Goal: Complete application form: Complete application form

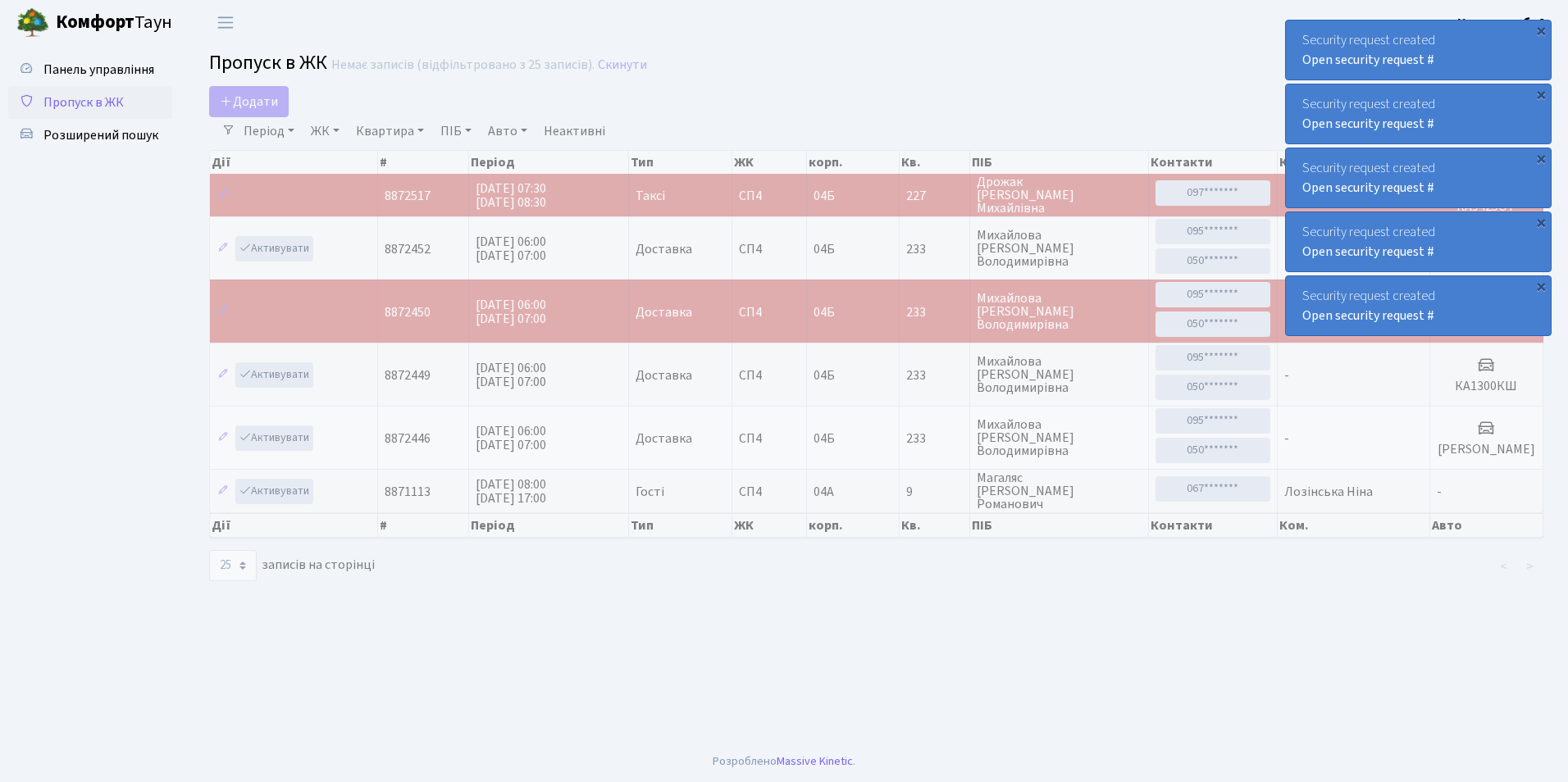
select select "25"
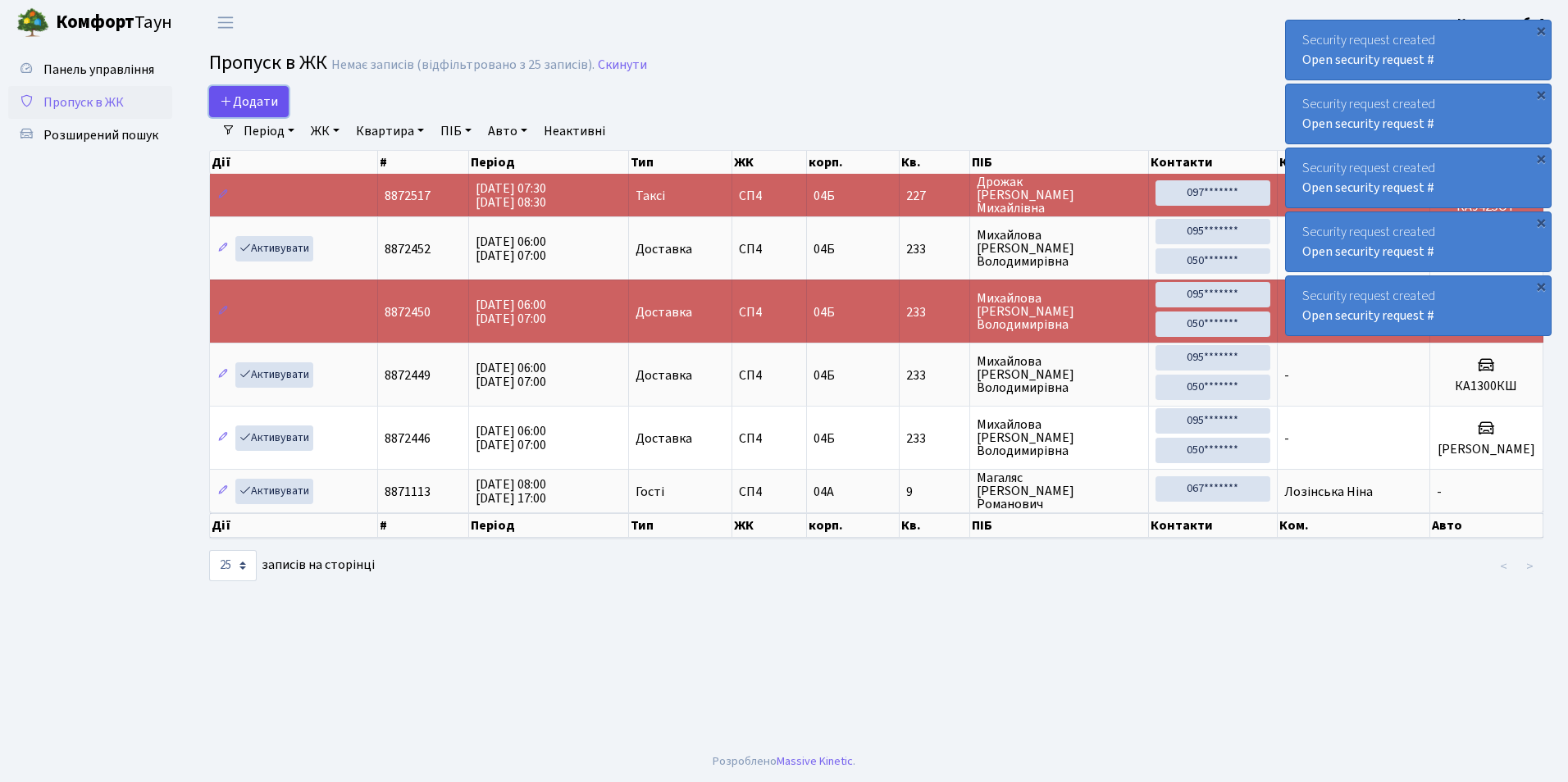
click at [229, 97] on icon at bounding box center [226, 100] width 13 height 13
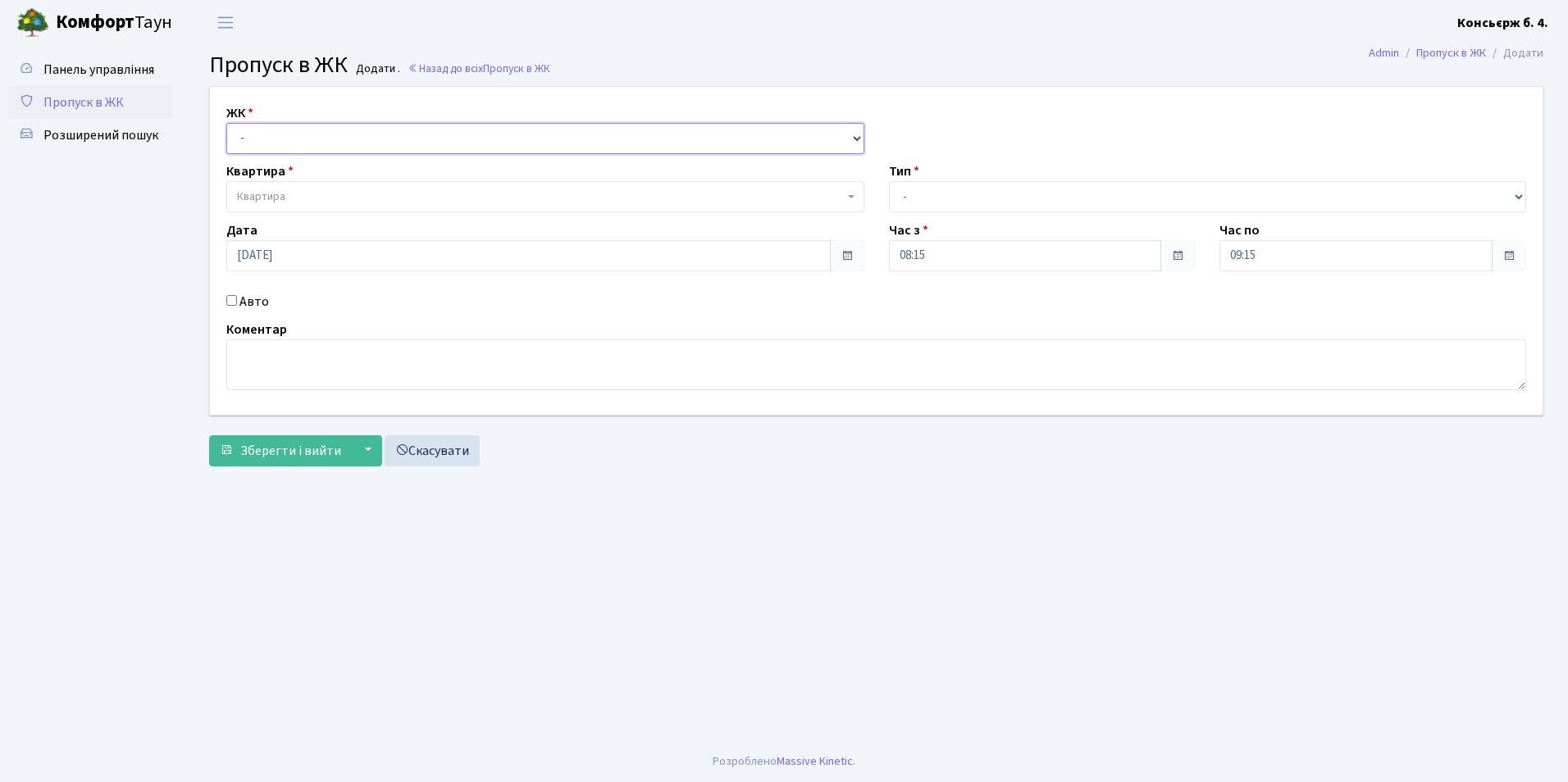
click at [292, 130] on select "- СП4, Столичне шосе, 5" at bounding box center [544, 139] width 637 height 31
select select "325"
click at [226, 123] on select "- СП4, Столичне шосе, 5" at bounding box center [544, 139] width 637 height 31
select select
click at [288, 196] on span "Квартира" at bounding box center [540, 196] width 607 height 17
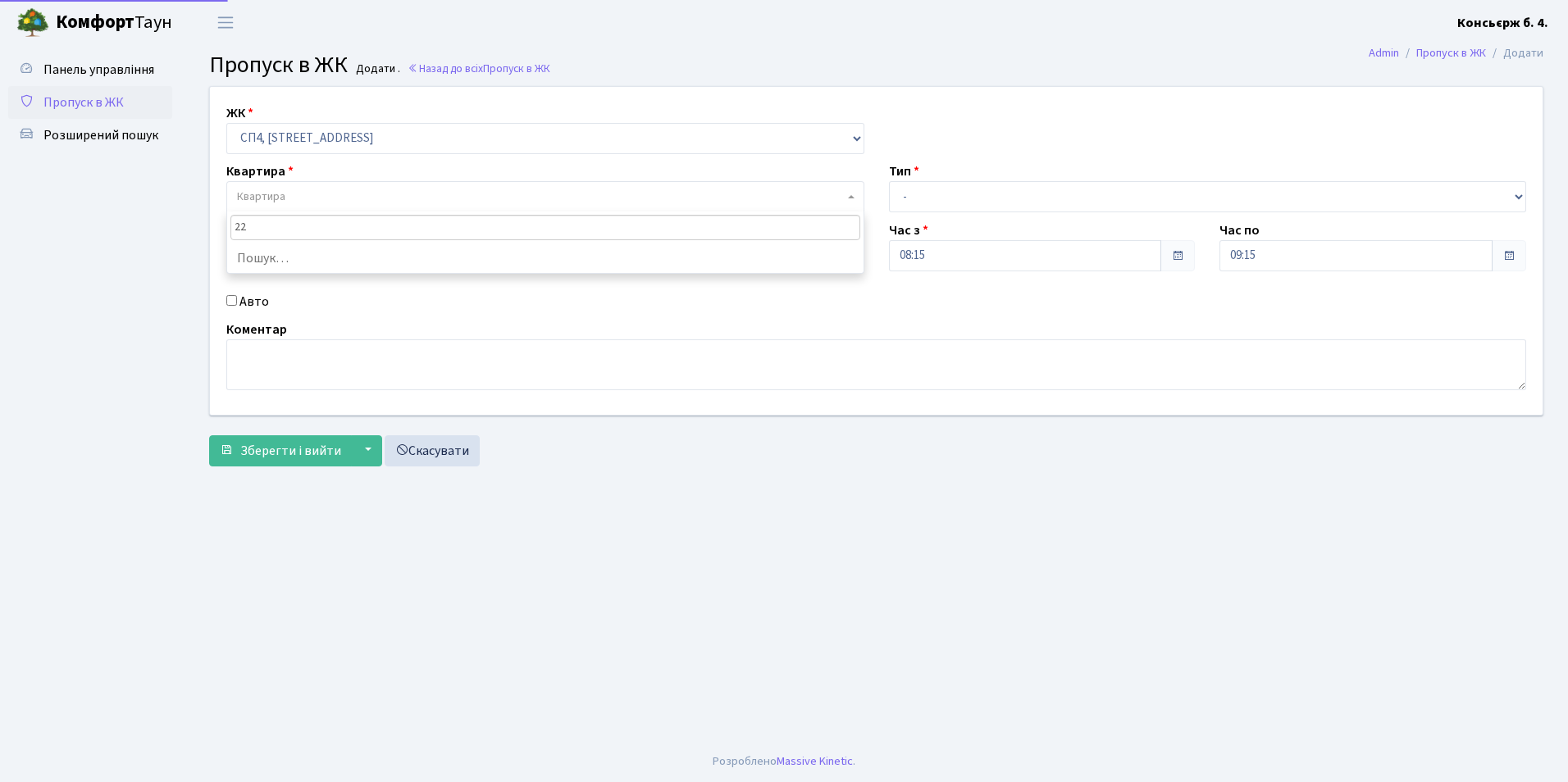
type input "229"
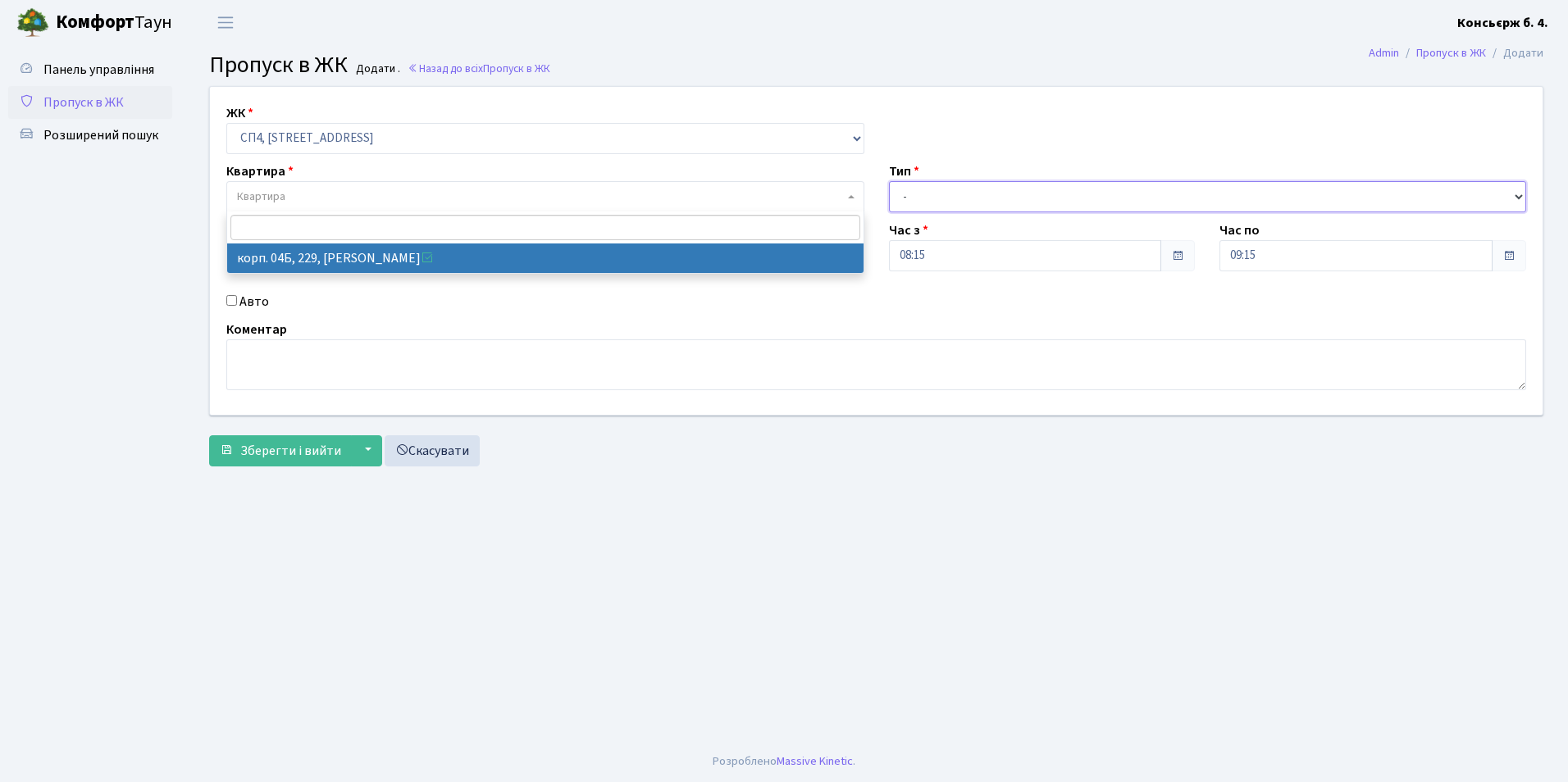
click at [916, 197] on select "- Доставка Таксі Гості Сервіс" at bounding box center [1207, 196] width 637 height 31
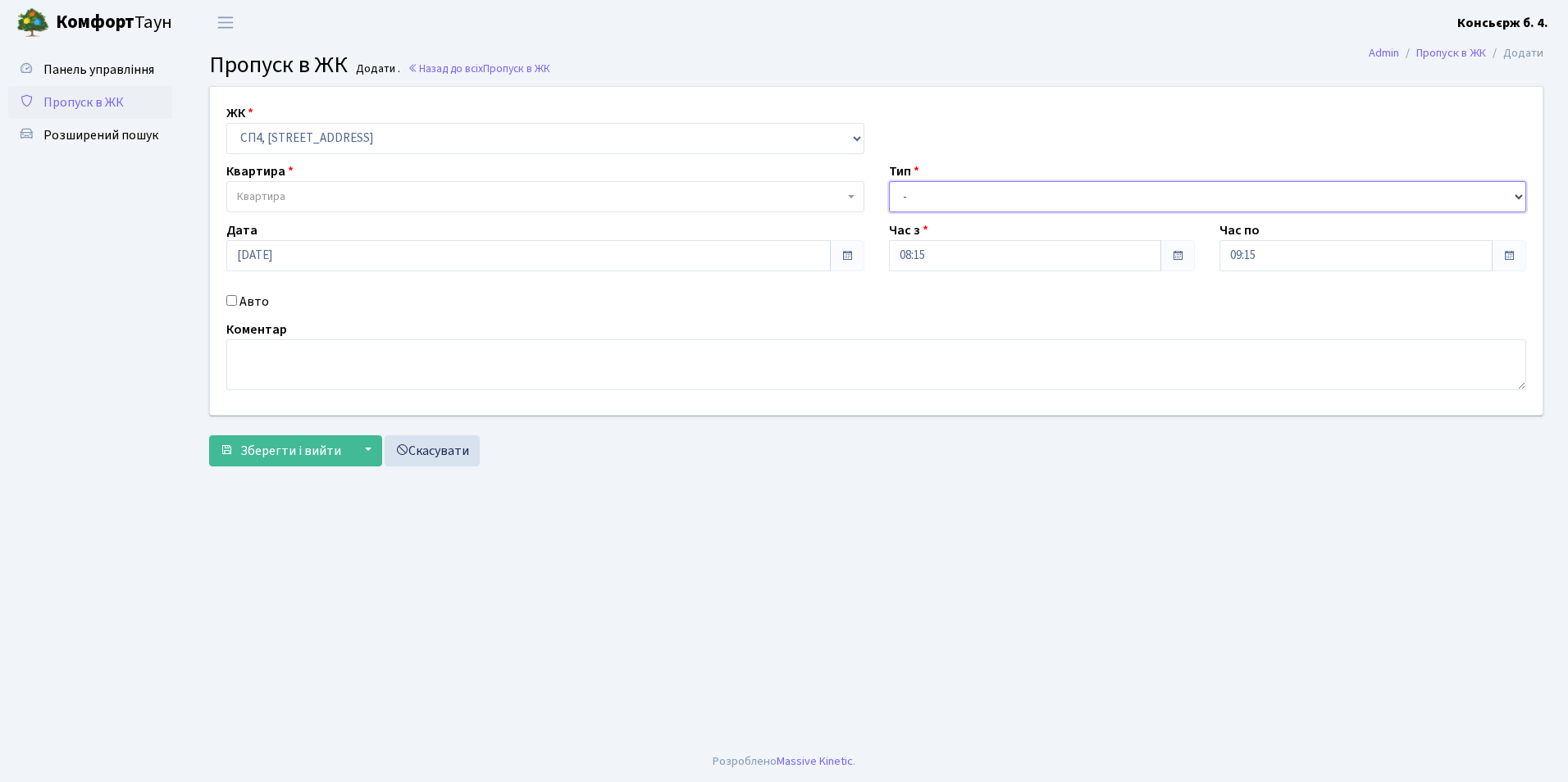
select select "1"
click at [889, 181] on select "- Доставка Таксі Гості Сервіс" at bounding box center [1207, 196] width 637 height 31
click at [235, 299] on input "Авто" at bounding box center [231, 300] width 11 height 11
checkbox input "true"
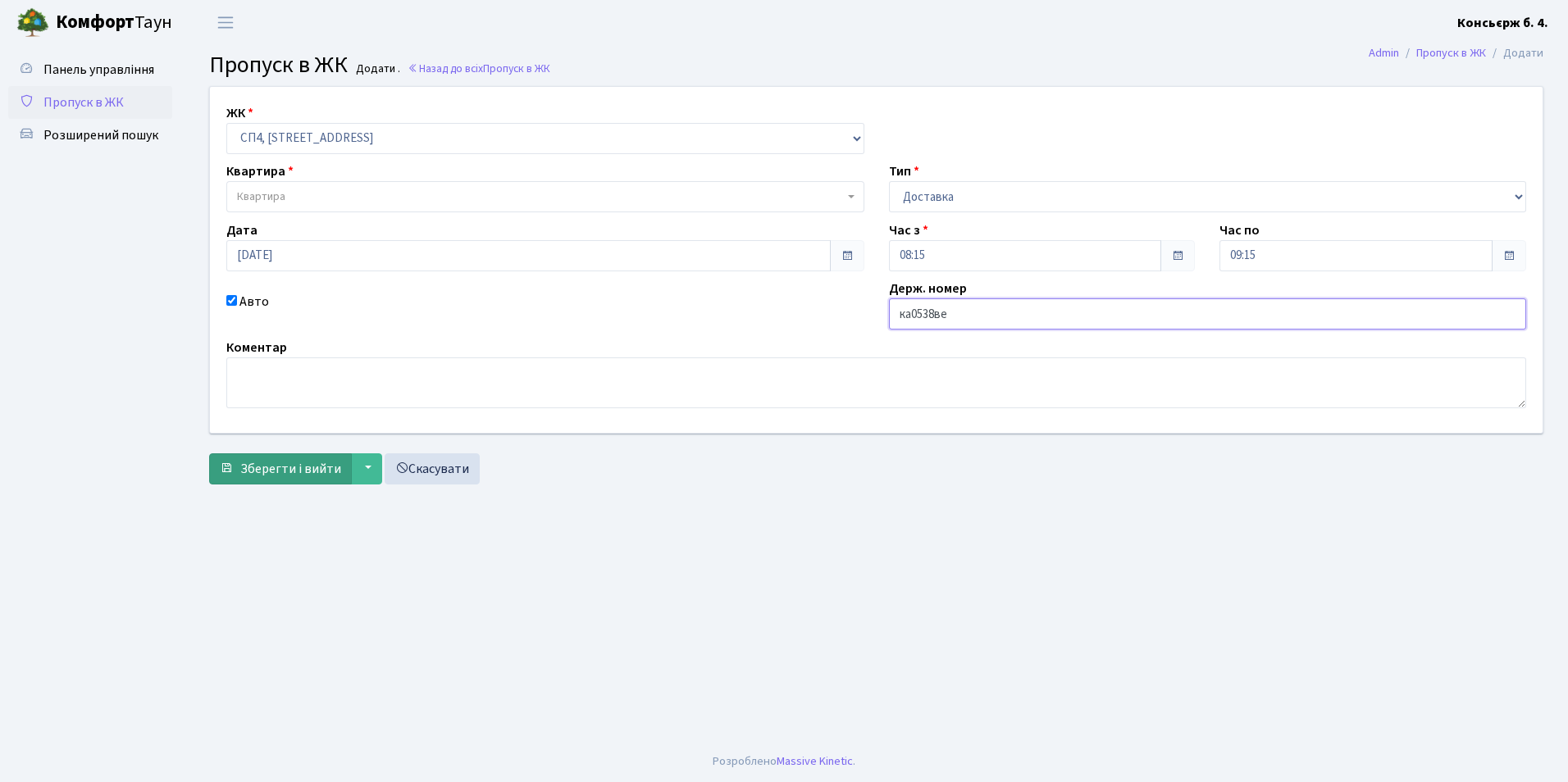
type input "ка0538ве"
click at [304, 475] on span "Зберегти і вийти" at bounding box center [290, 468] width 101 height 18
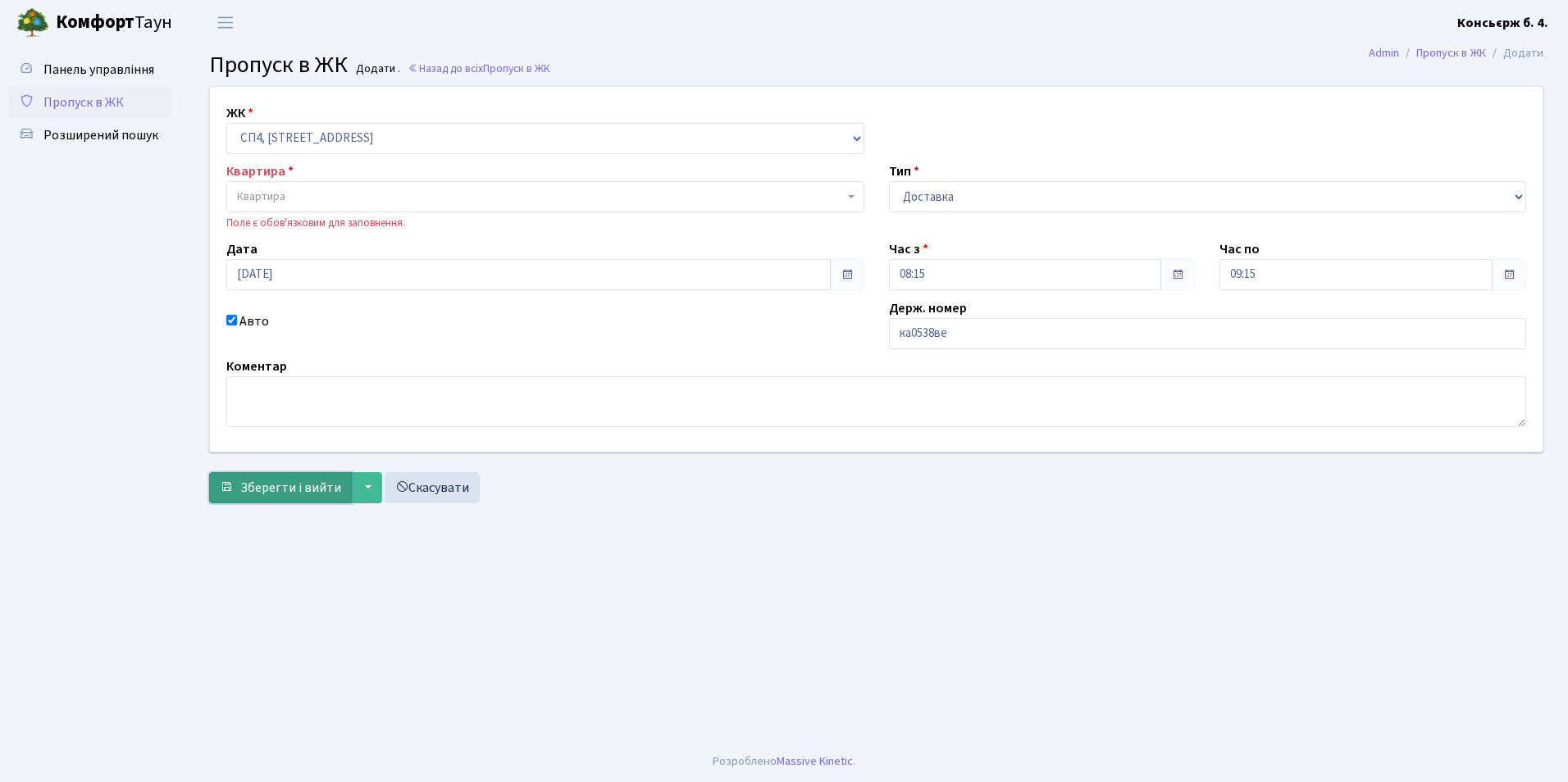
click at [277, 489] on span "Зберегти і вийти" at bounding box center [290, 488] width 101 height 18
click at [447, 493] on link "Скасувати" at bounding box center [431, 488] width 95 height 31
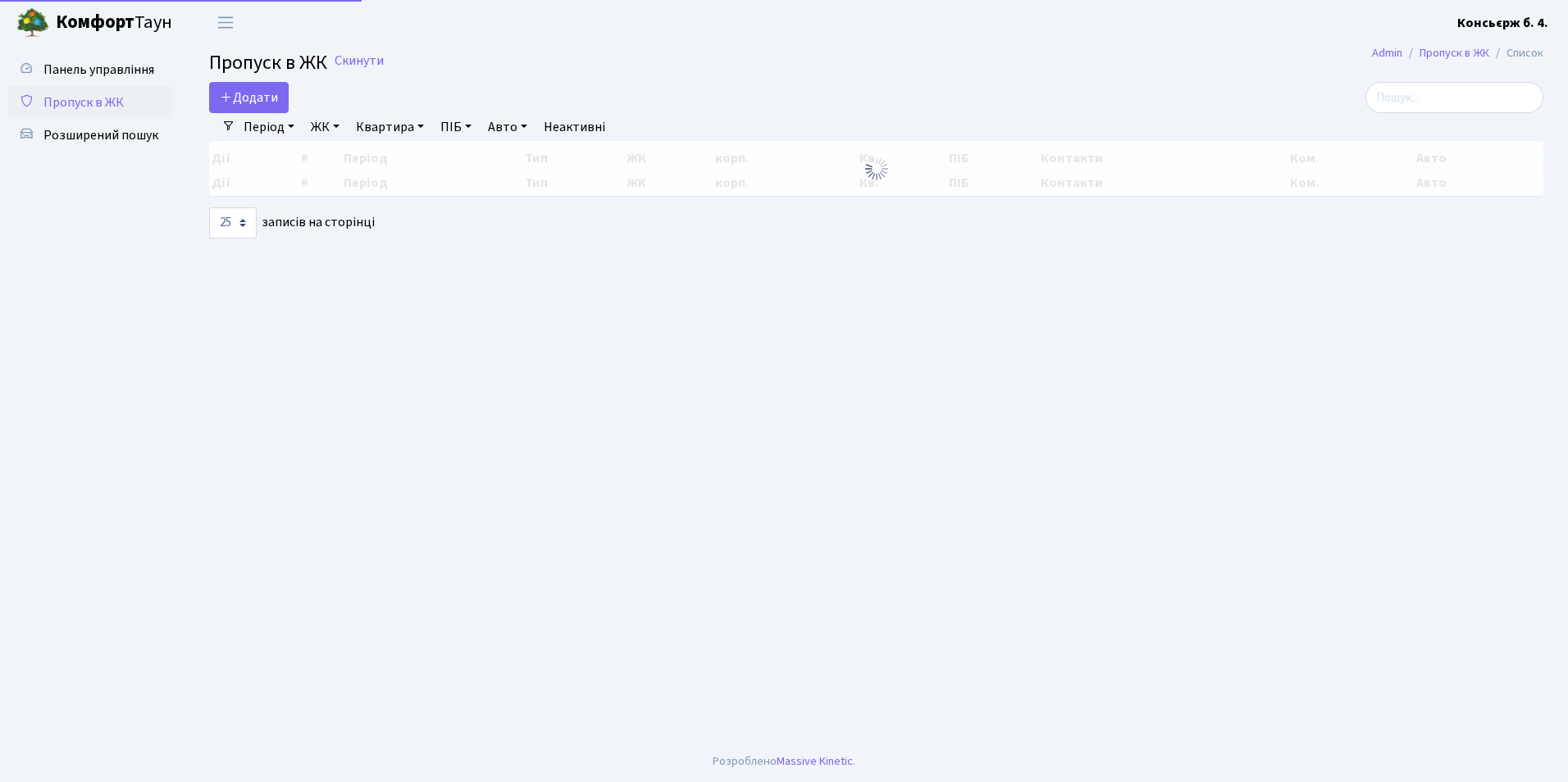
select select "25"
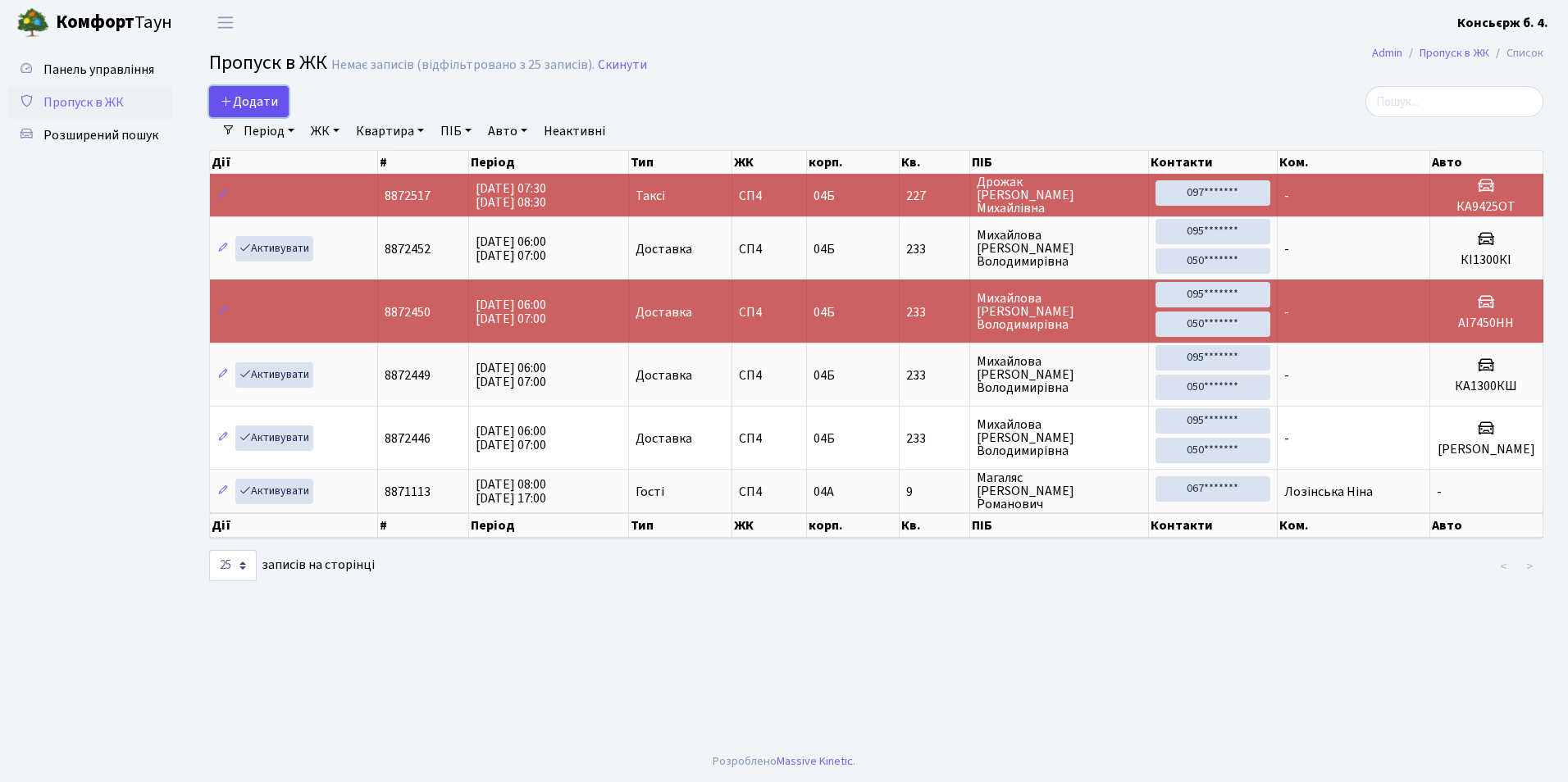
click at [243, 99] on span "Додати" at bounding box center [249, 102] width 59 height 18
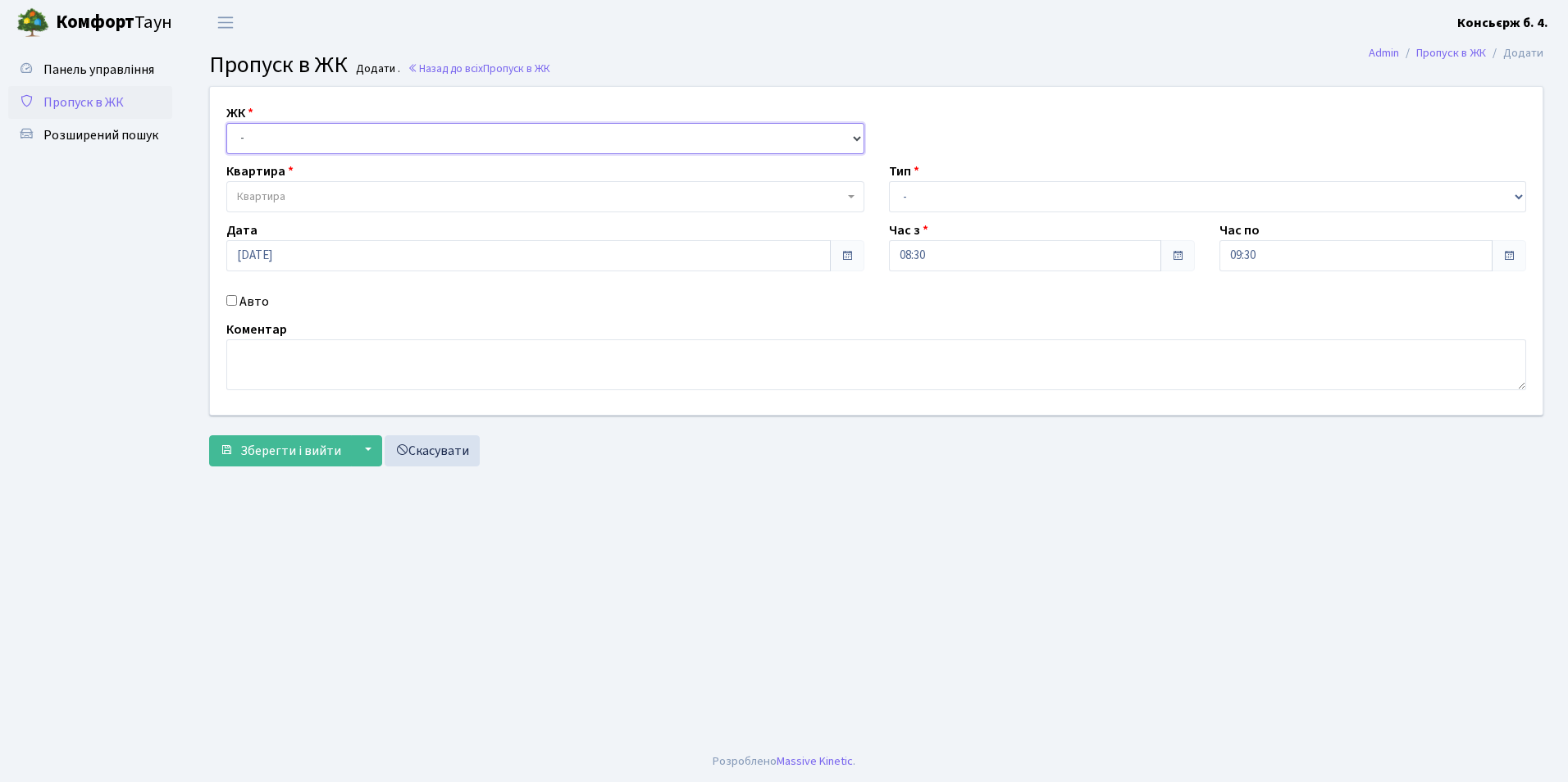
drag, startPoint x: 281, startPoint y: 140, endPoint x: 281, endPoint y: 154, distance: 14.0
click at [281, 140] on select "- СП4, Столичне шосе, 5" at bounding box center [544, 139] width 637 height 31
select select "325"
click at [226, 123] on select "- СП4, Столичне шосе, 5" at bounding box center [544, 139] width 637 height 31
select select
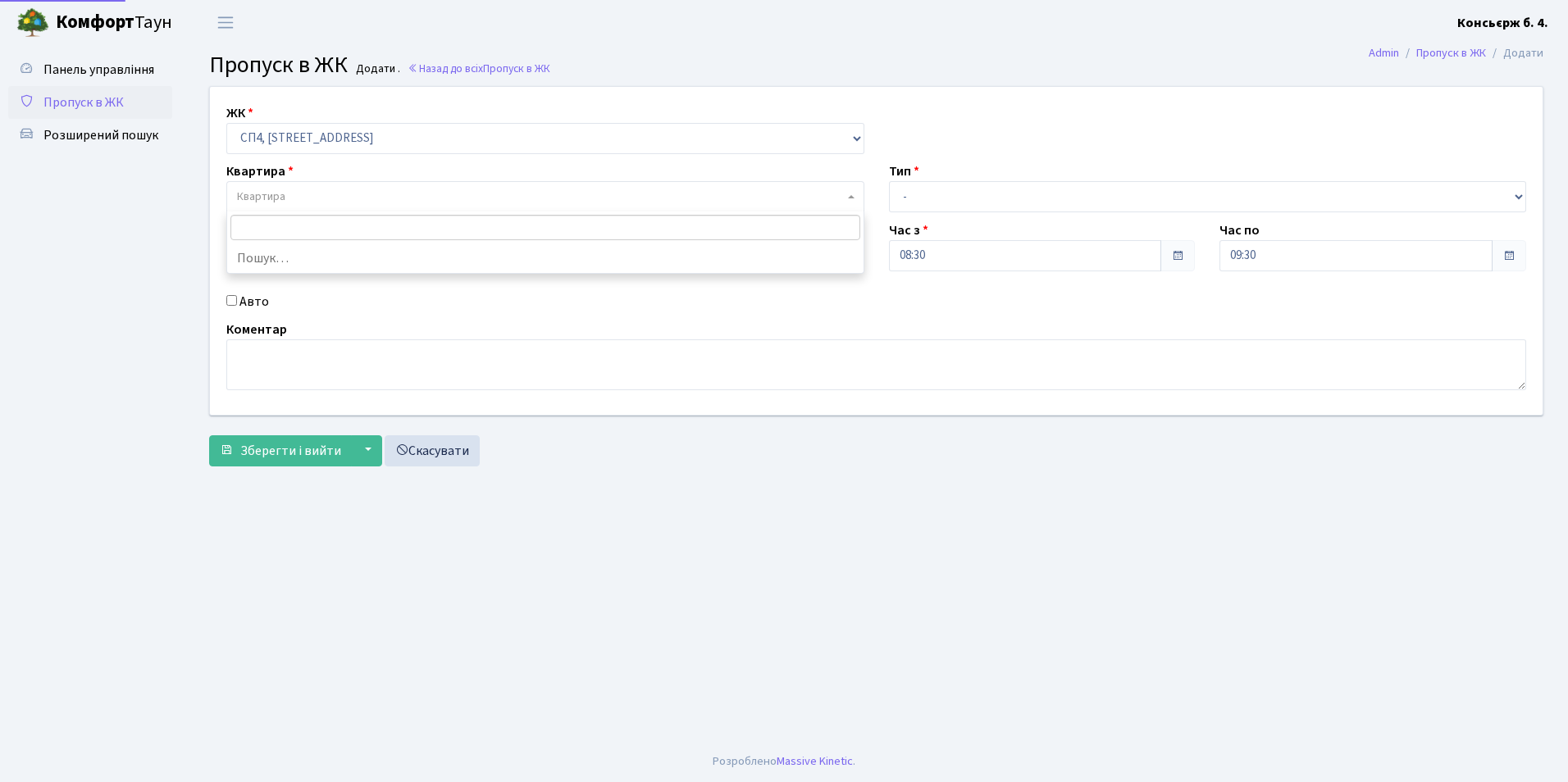
click at [272, 193] on span "Квартира" at bounding box center [260, 196] width 48 height 17
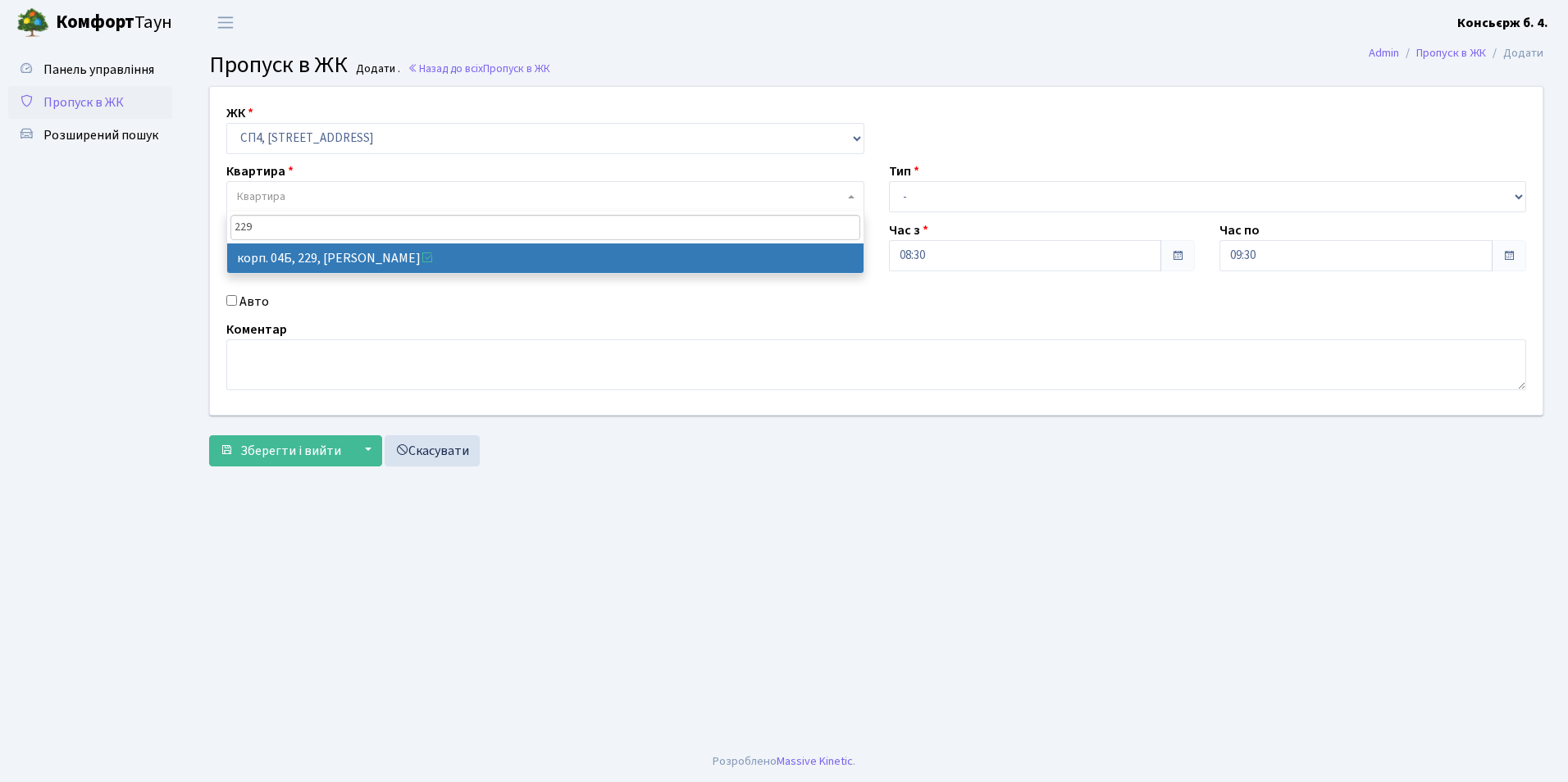
type input "229"
drag, startPoint x: 374, startPoint y: 257, endPoint x: 655, endPoint y: 251, distance: 281.1
select select "21257"
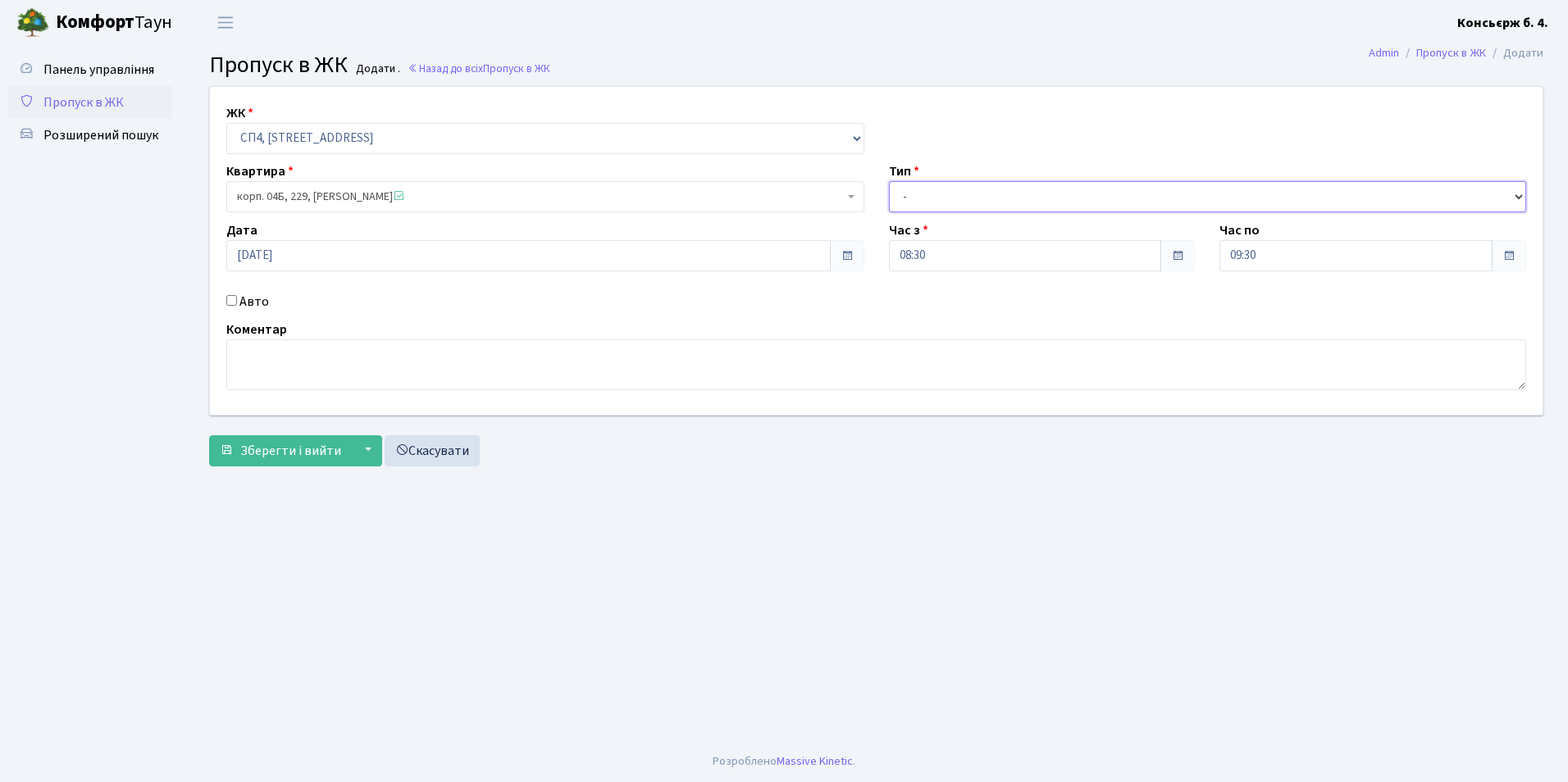
click at [948, 200] on select "- Доставка Таксі Гості Сервіс" at bounding box center [1207, 196] width 637 height 31
select select "1"
click at [889, 181] on select "- Доставка Таксі Гості Сервіс" at bounding box center [1207, 196] width 637 height 31
click at [233, 301] on input "Авто" at bounding box center [231, 300] width 11 height 11
checkbox input "true"
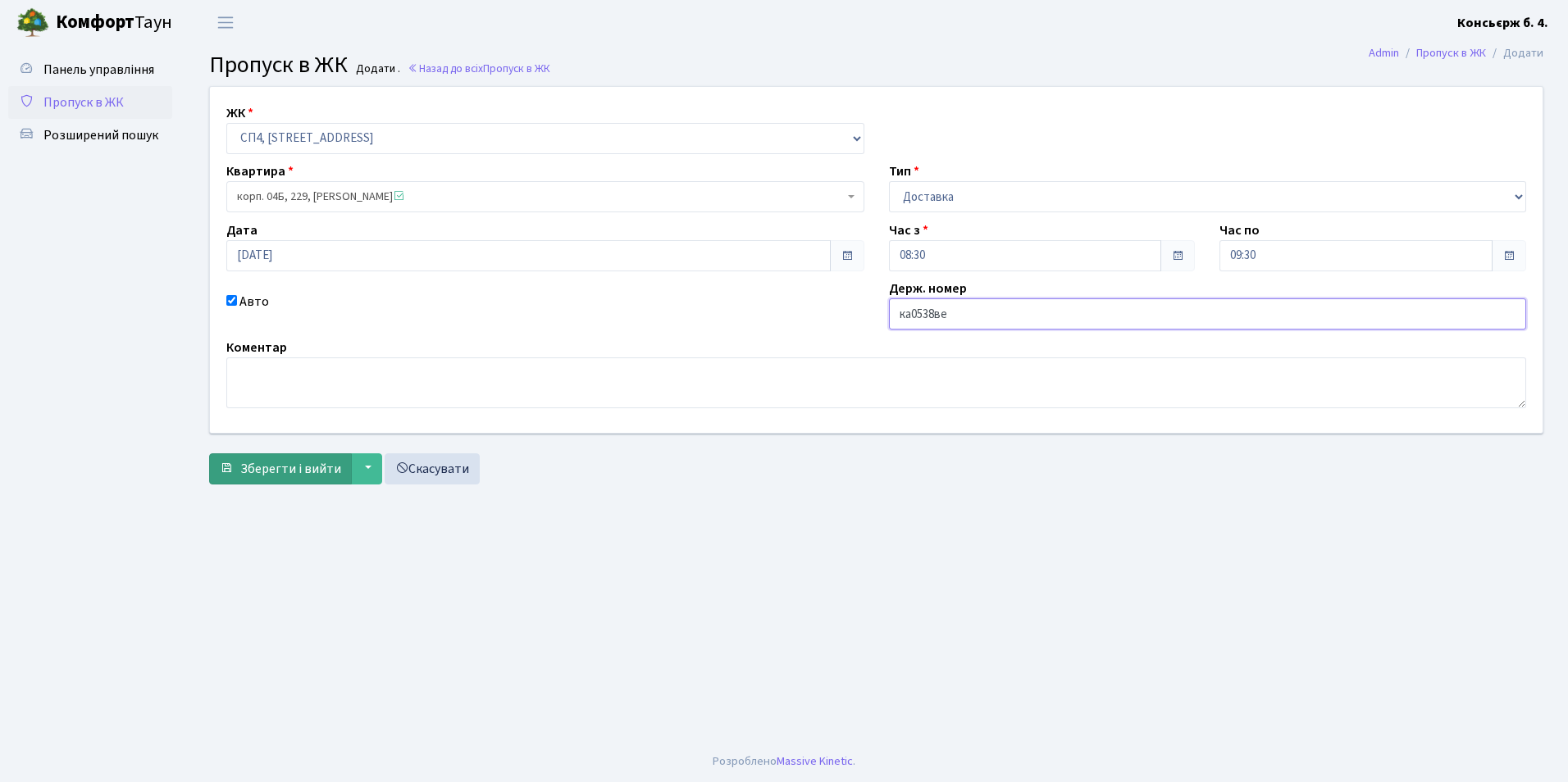
type input "ка0538ве"
click at [280, 472] on span "Зберегти і вийти" at bounding box center [290, 468] width 101 height 18
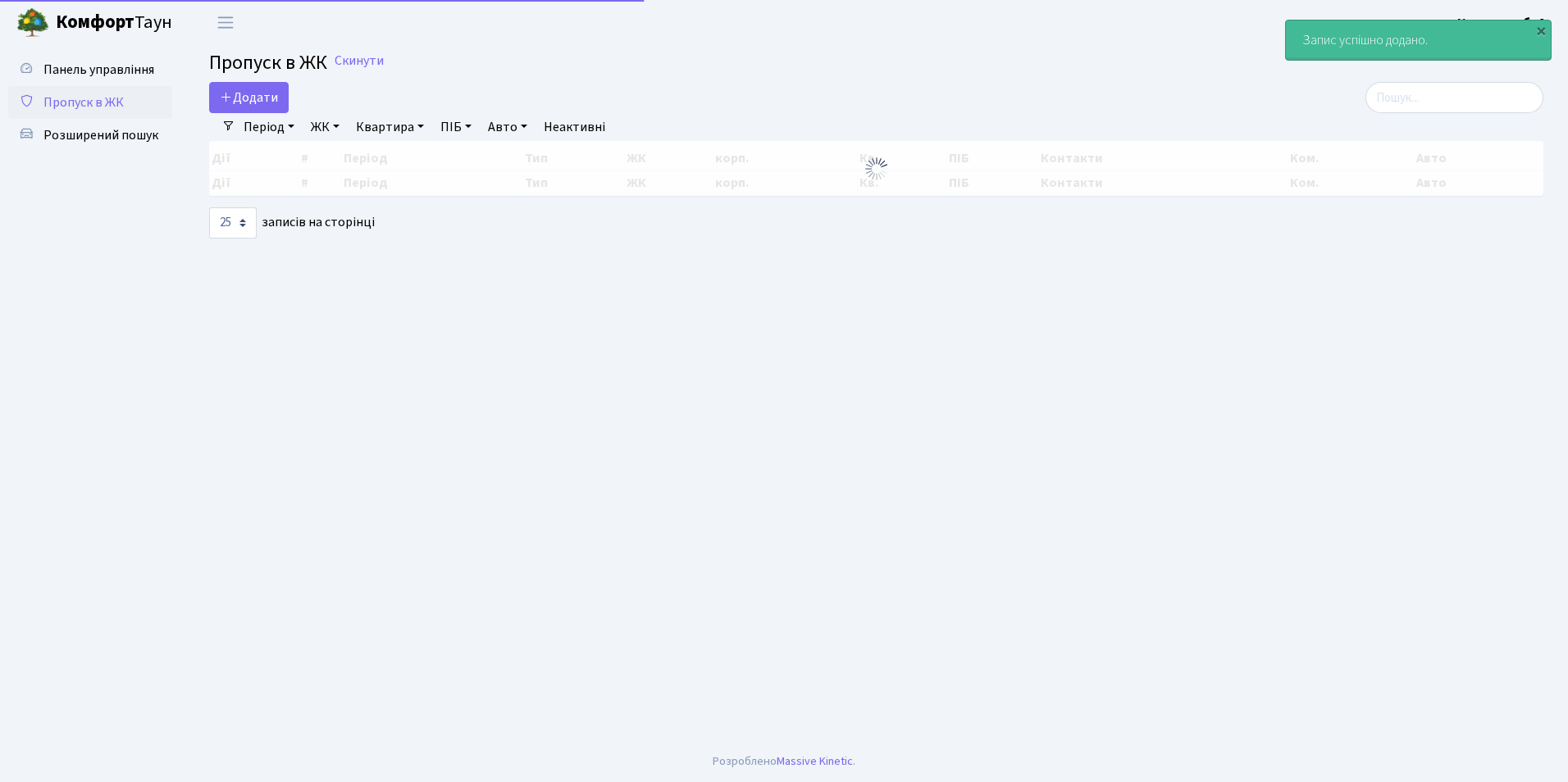
select select "25"
